Goal: Information Seeking & Learning: Learn about a topic

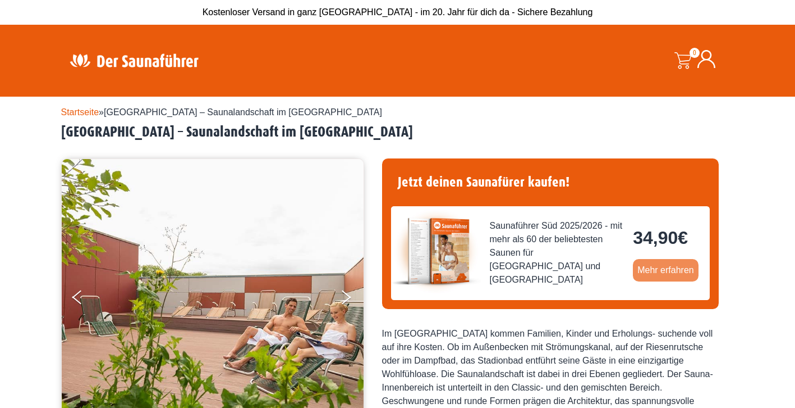
click at [648, 277] on link "Mehr erfahren" at bounding box center [666, 270] width 66 height 22
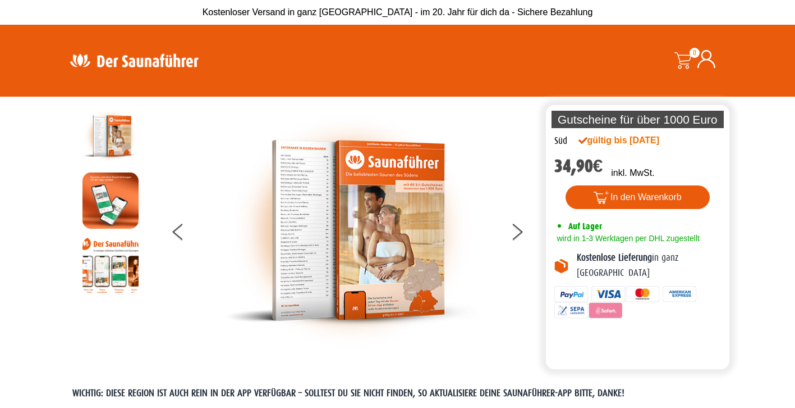
click at [307, 191] on img at bounding box center [351, 230] width 253 height 245
click at [121, 127] on img at bounding box center [111, 136] width 56 height 56
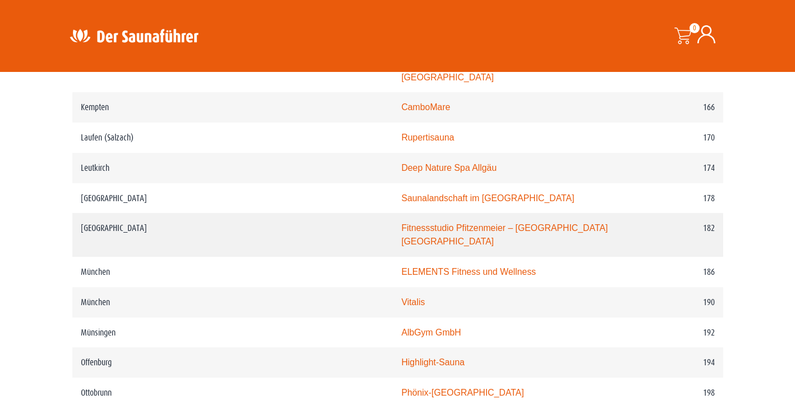
scroll to position [1684, 0]
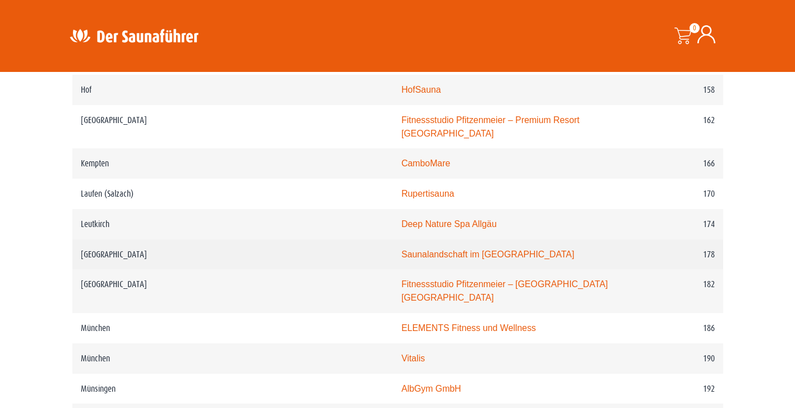
click at [401, 249] on link "Saunalandschaft im Stadionbad Ludwigsburg" at bounding box center [487, 254] width 173 height 10
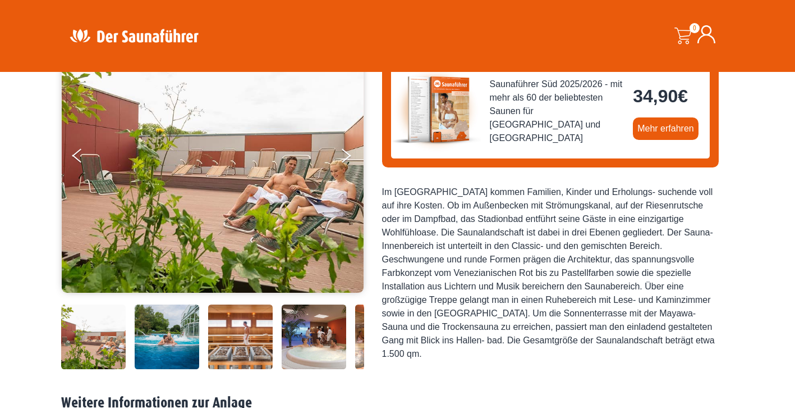
scroll to position [168, 0]
